Goal: Task Accomplishment & Management: Use online tool/utility

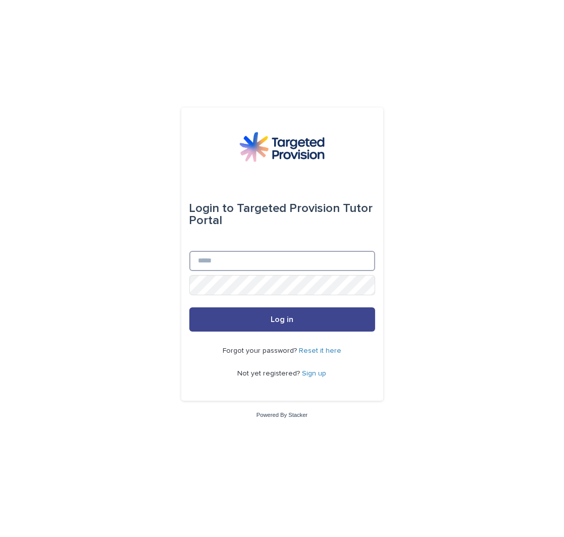
type input "**********"
click at [275, 314] on button "Log in" at bounding box center [282, 319] width 186 height 24
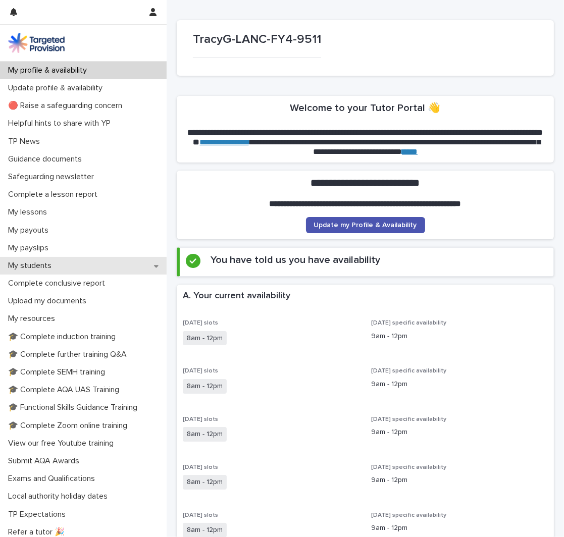
click at [33, 262] on p "My students" at bounding box center [32, 266] width 56 height 10
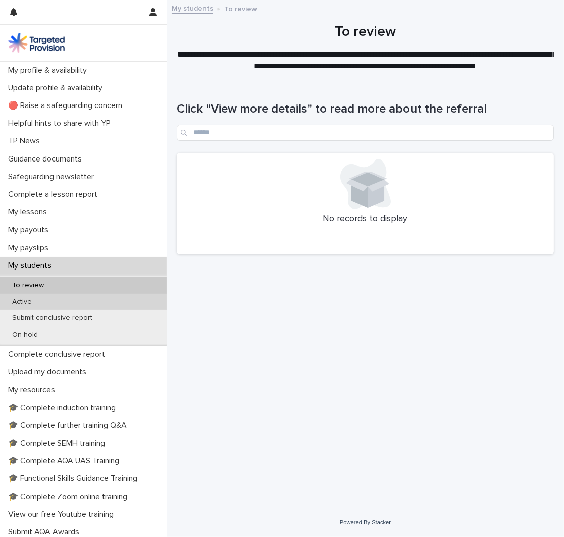
click at [34, 300] on p "Active" at bounding box center [22, 302] width 36 height 9
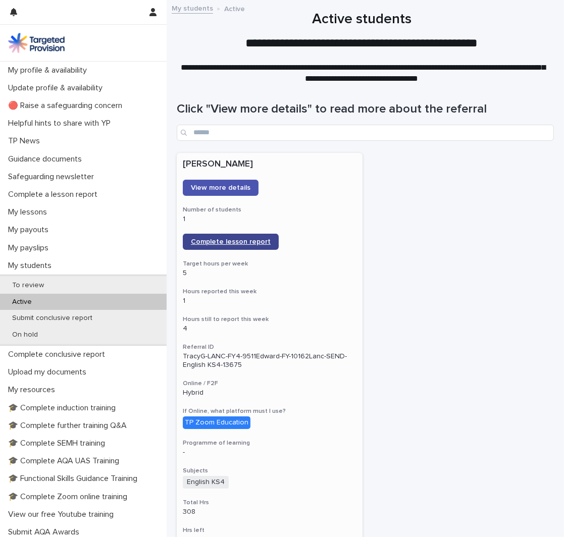
click at [235, 243] on span "Complete lesson report" at bounding box center [231, 241] width 80 height 7
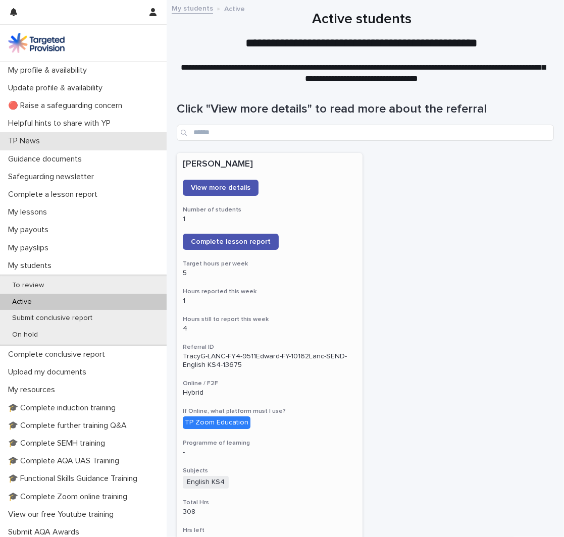
click at [95, 136] on div "TP News" at bounding box center [83, 141] width 167 height 18
